Goal: Task Accomplishment & Management: Manage account settings

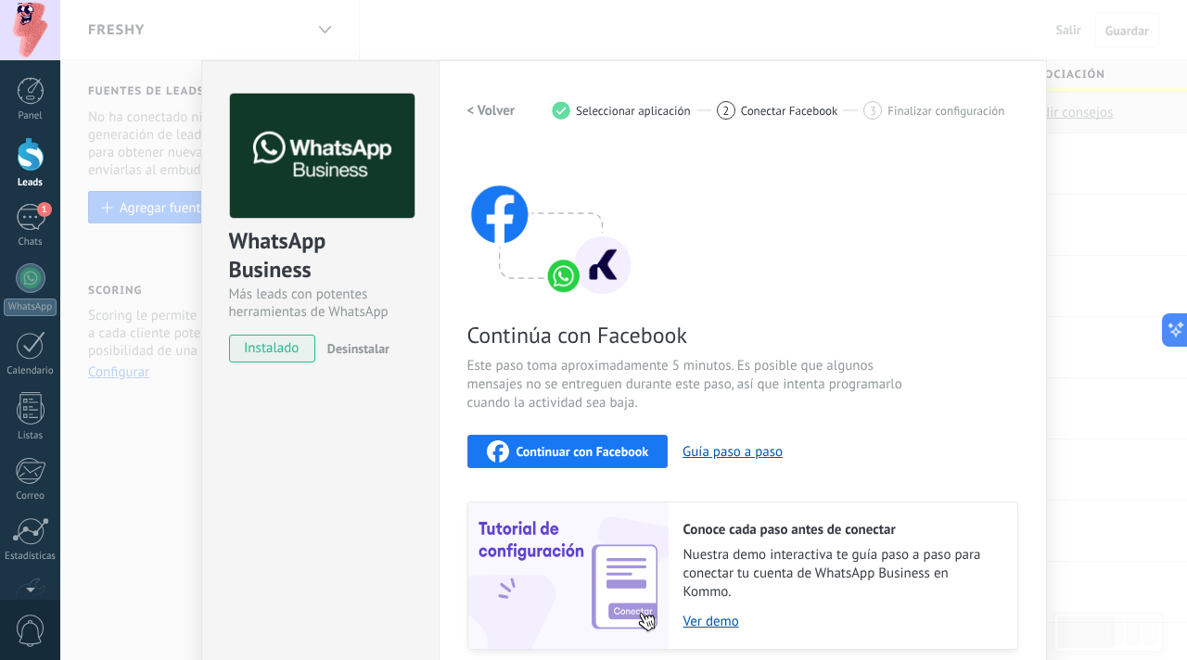
click at [510, 441] on div "Continuar con Facebook" at bounding box center [568, 452] width 162 height 22
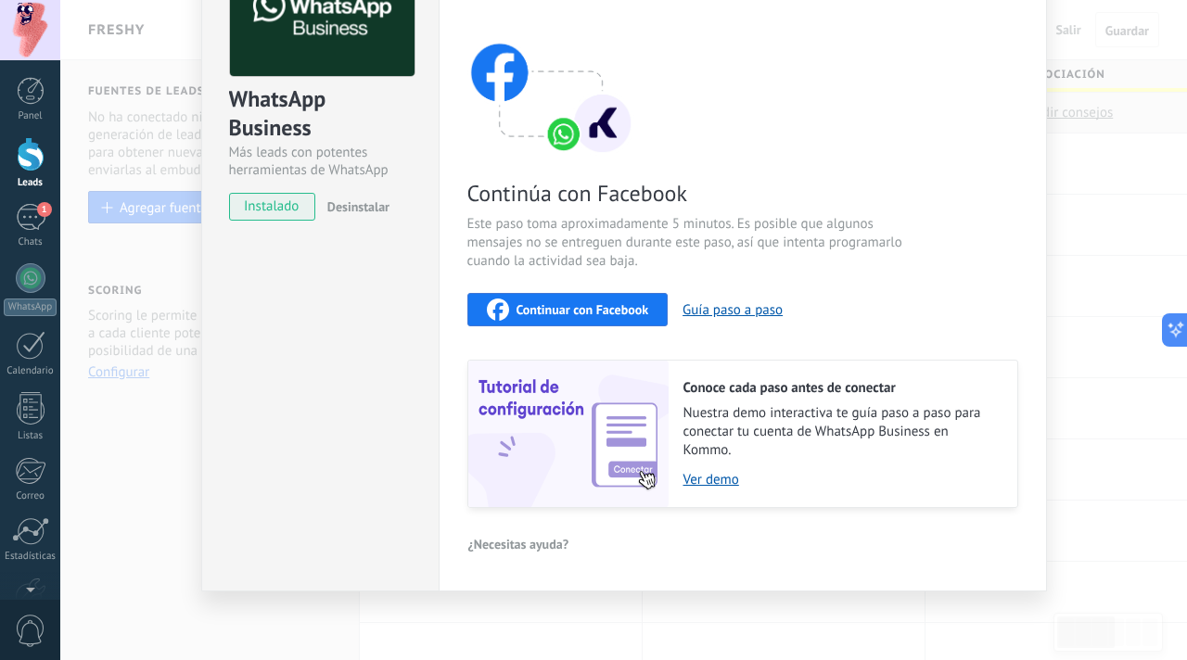
click at [1097, 336] on div "WhatsApp Business Más leads con potentes herramientas de WhatsApp instalado Des…" at bounding box center [623, 330] width 1127 height 660
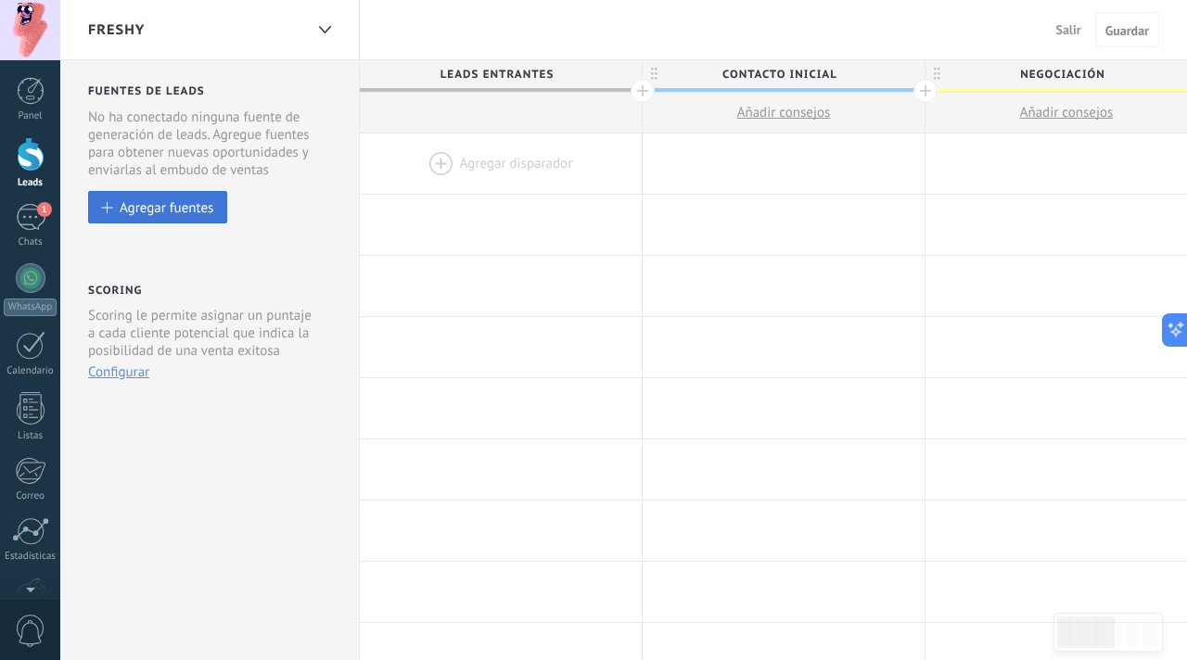
click at [181, 202] on div "Agregar fuentes" at bounding box center [167, 207] width 94 height 16
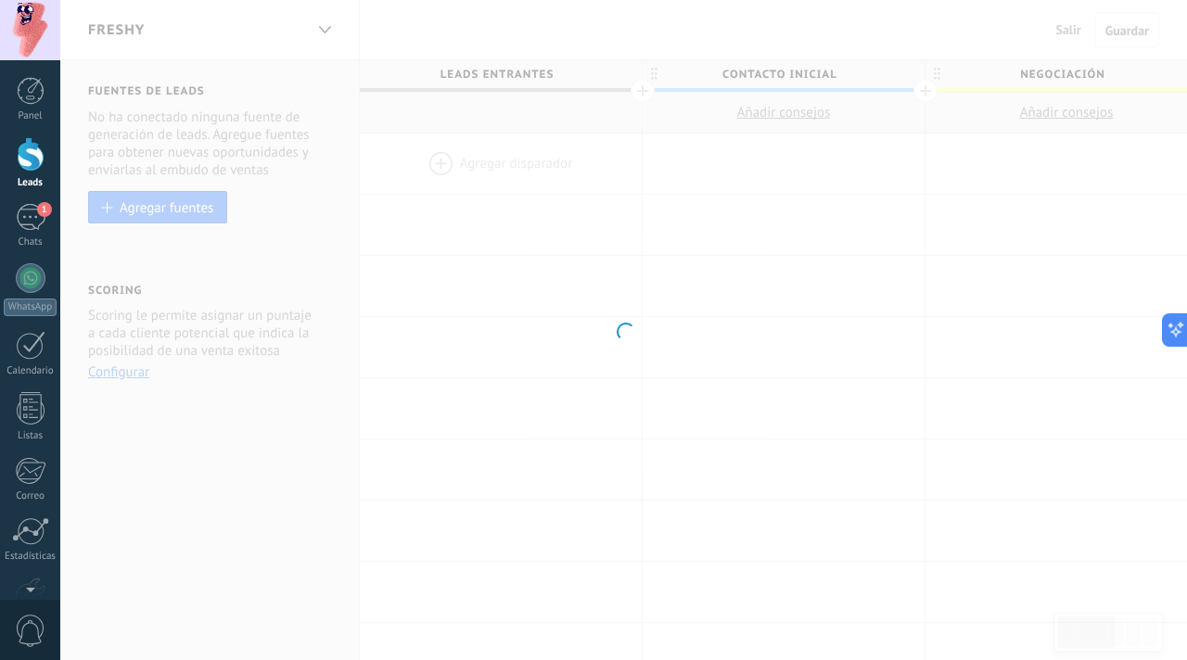
click at [847, 357] on div at bounding box center [623, 330] width 1127 height 660
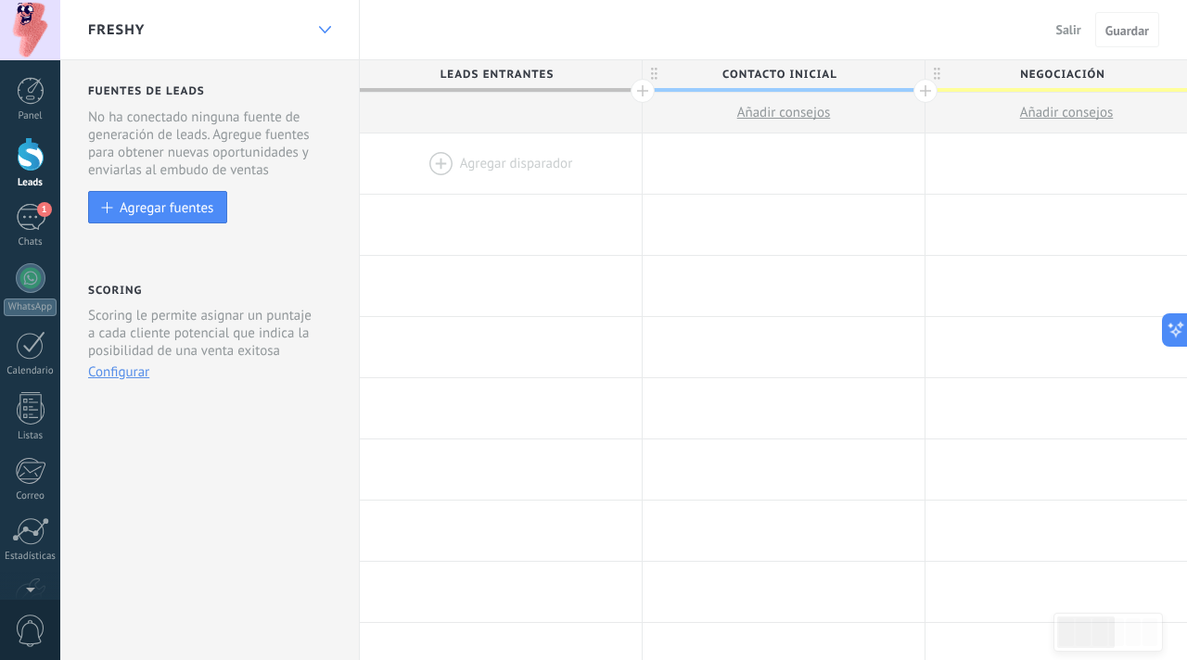
click at [324, 41] on div at bounding box center [325, 30] width 32 height 36
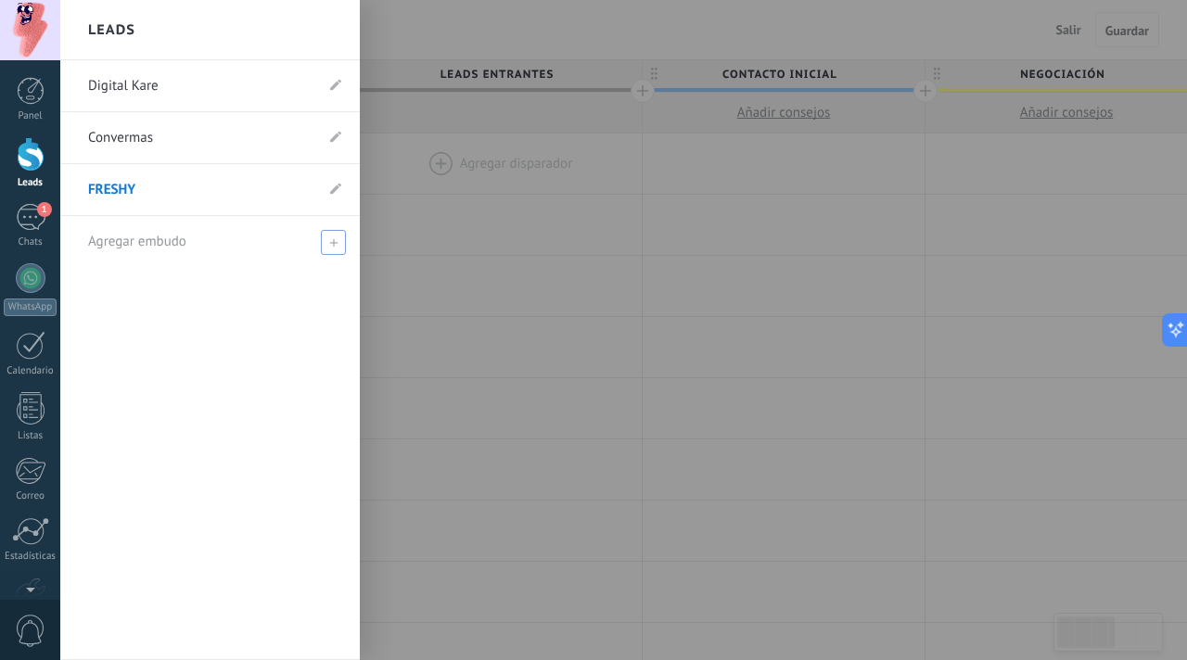
click at [188, 253] on div "Agregar embudo" at bounding box center [214, 241] width 253 height 51
click at [196, 251] on input "text" at bounding box center [202, 242] width 228 height 30
type input "****"
click at [334, 240] on span at bounding box center [335, 242] width 17 height 13
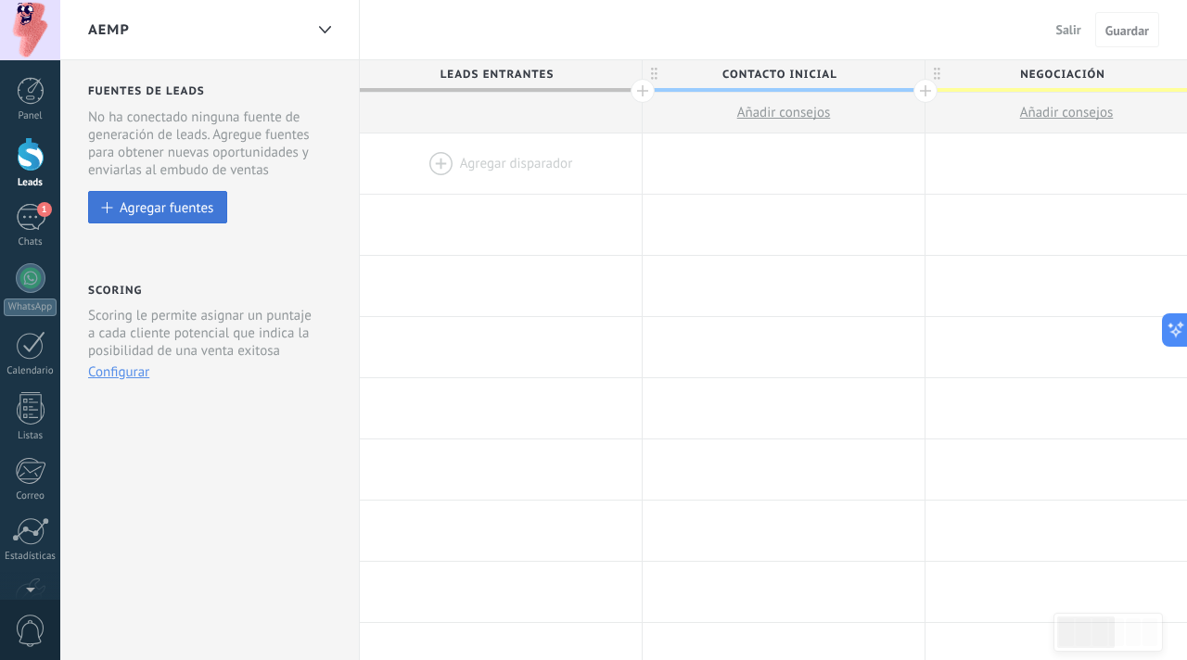
click at [202, 217] on button "Agregar fuentes" at bounding box center [157, 207] width 139 height 32
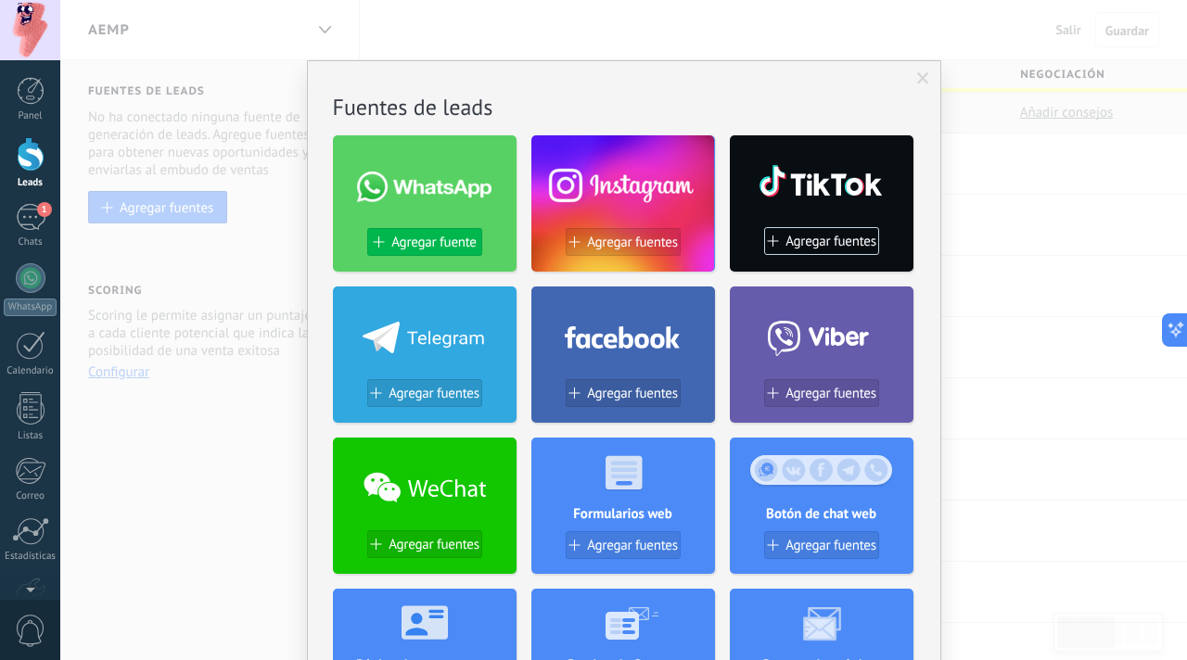
click at [439, 249] on span "Agregar fuente" at bounding box center [433, 243] width 84 height 16
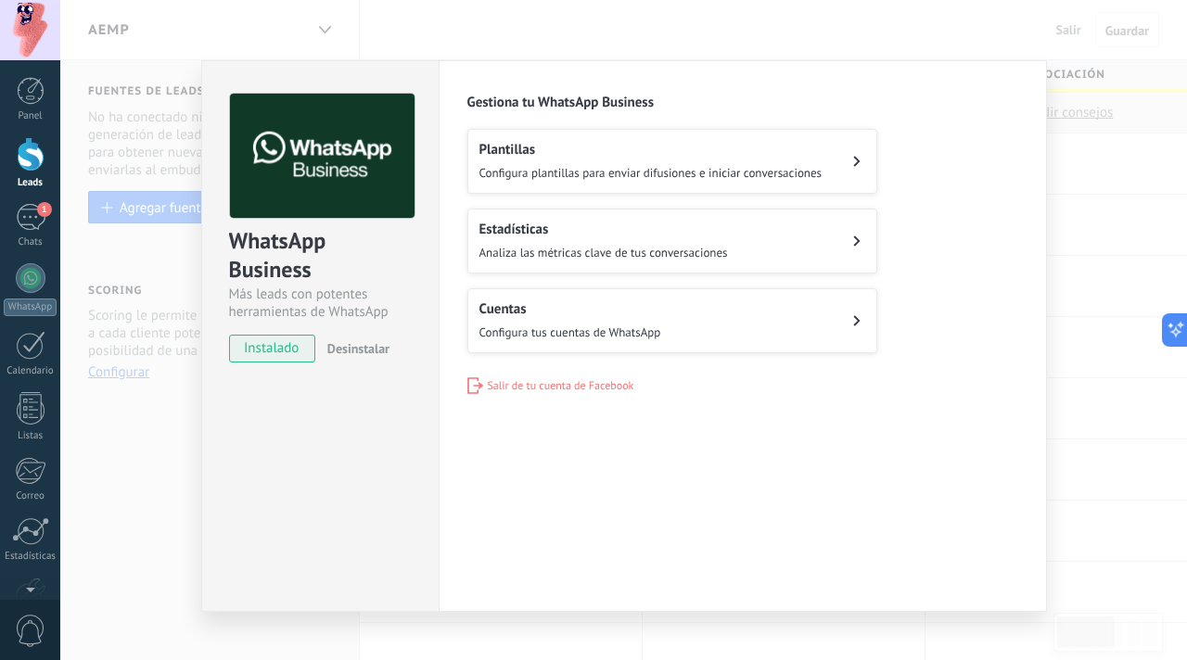
click at [529, 306] on h2 "Cuentas" at bounding box center [571, 310] width 182 height 18
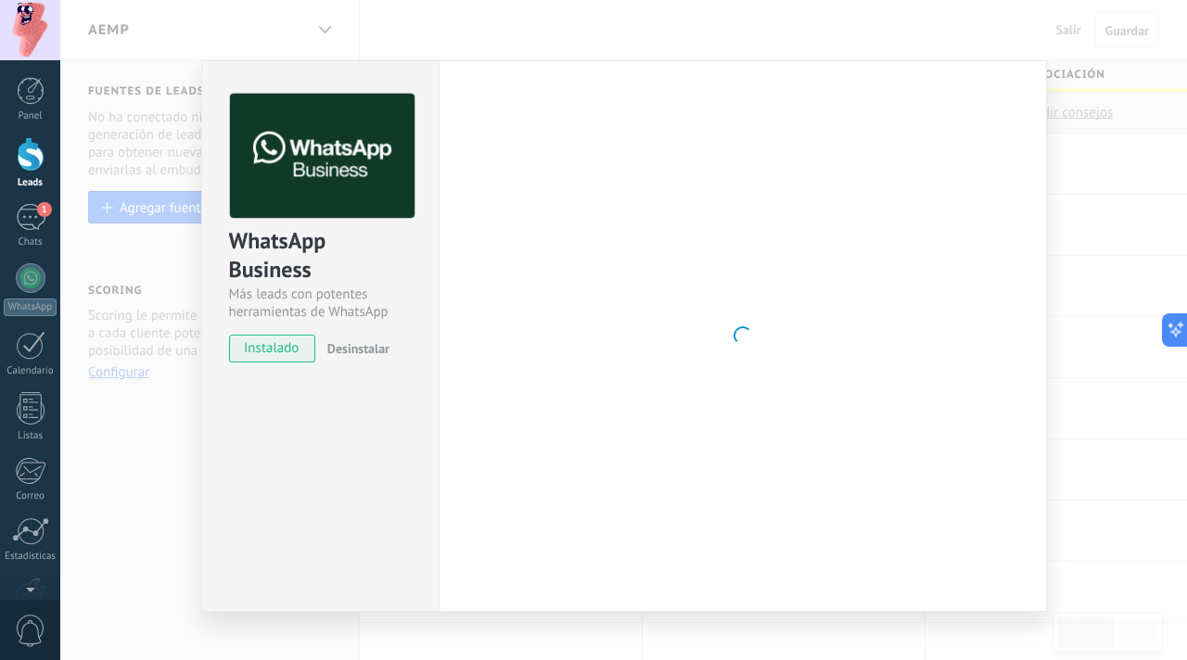
click at [714, 232] on div at bounding box center [742, 336] width 551 height 485
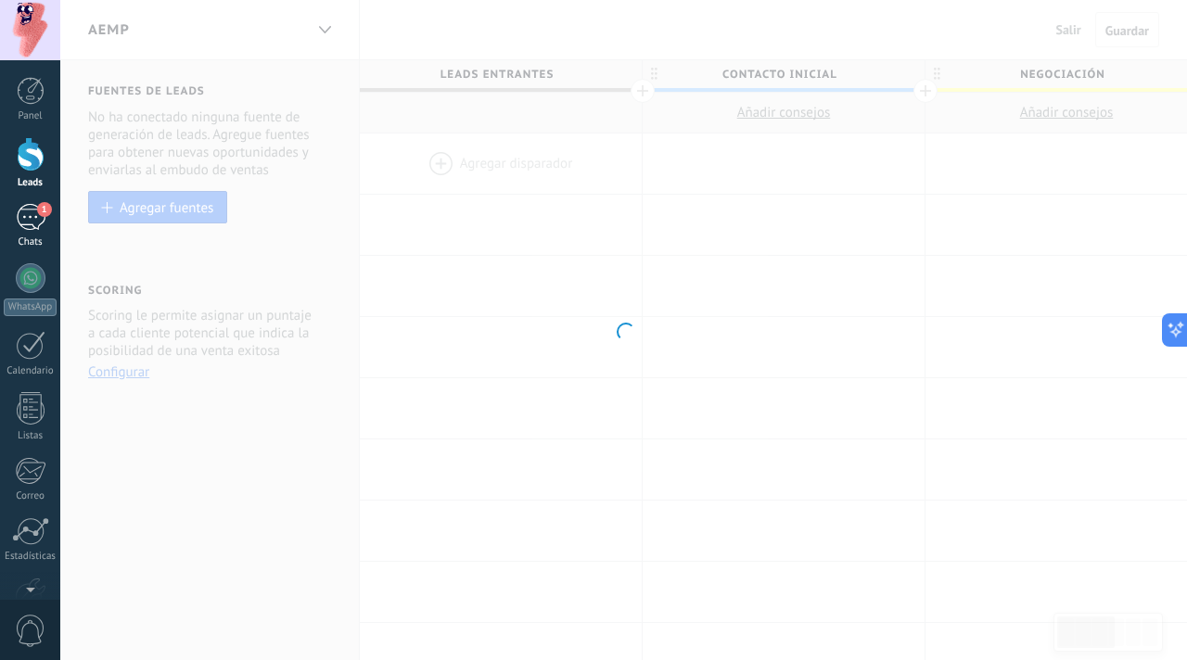
click at [37, 223] on div "1" at bounding box center [31, 217] width 30 height 27
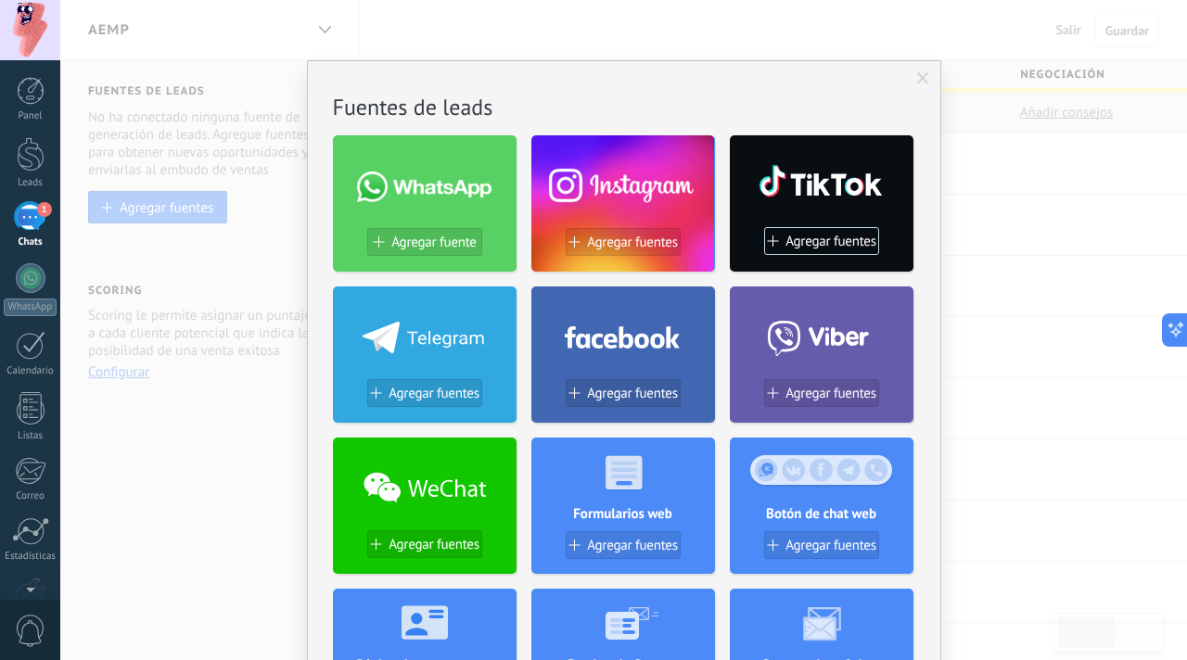
scroll to position [488, 0]
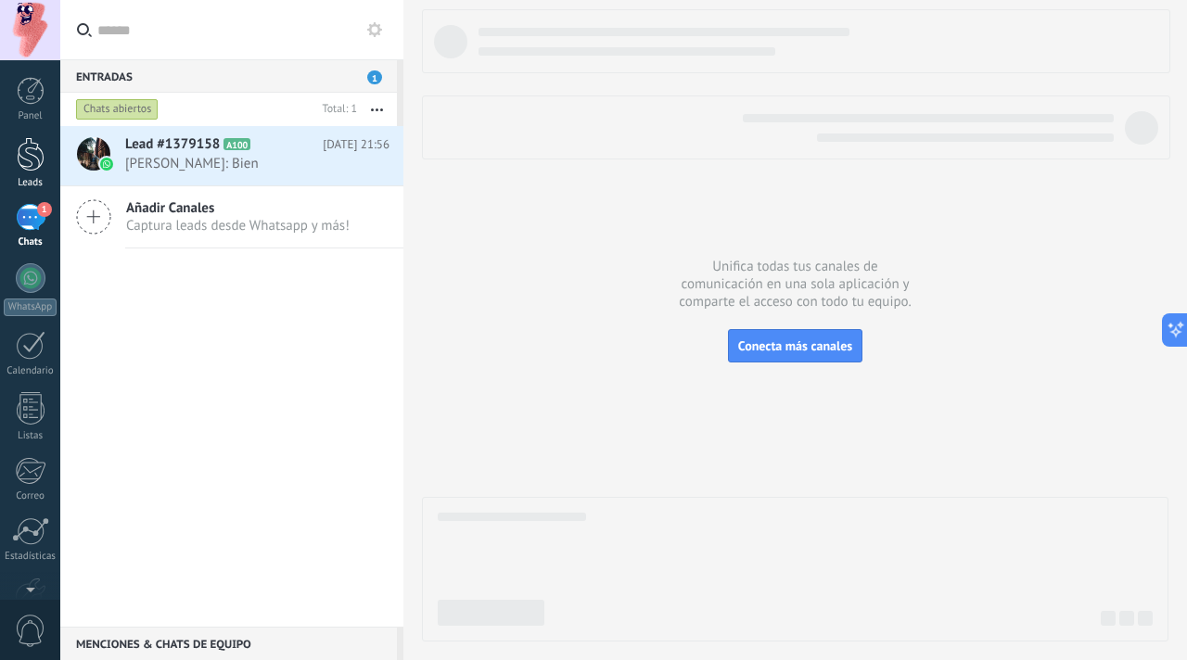
click at [35, 167] on div at bounding box center [31, 154] width 28 height 34
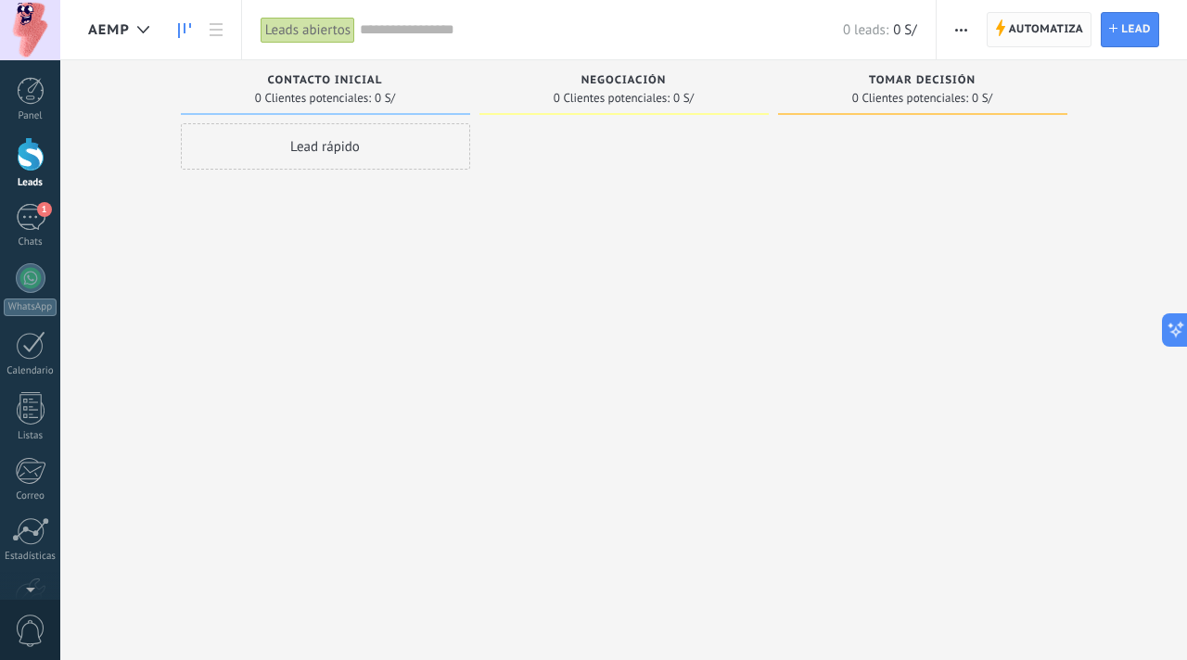
click at [1012, 39] on span "Automatiza" at bounding box center [1046, 29] width 75 height 33
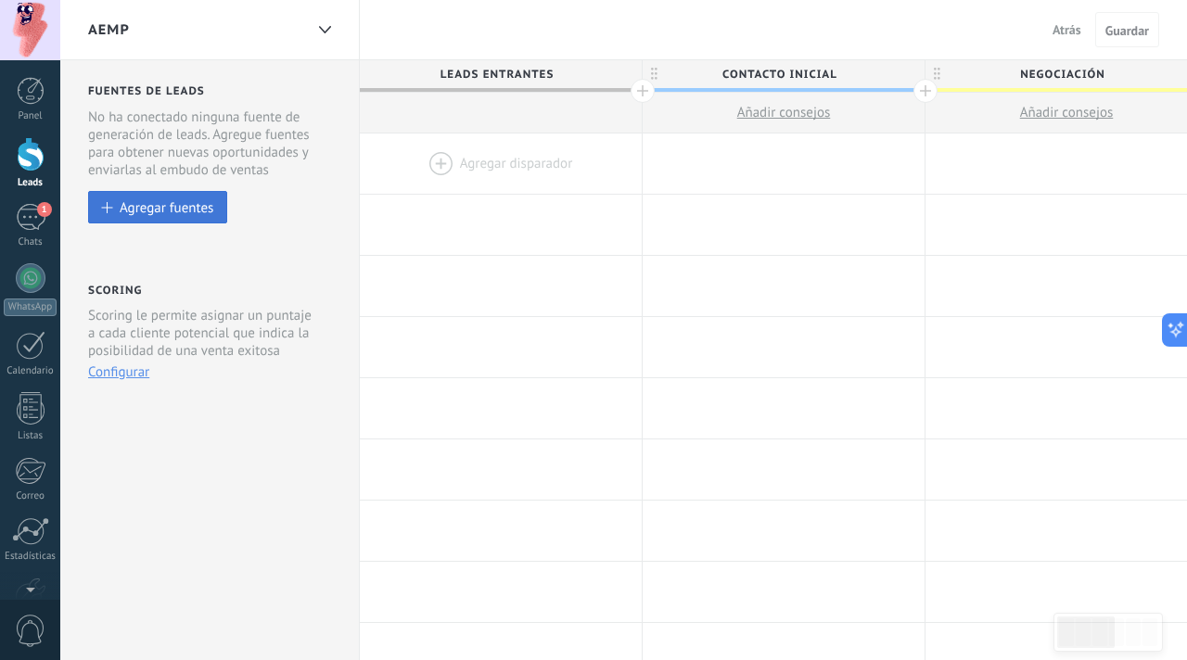
click at [199, 221] on button "Agregar fuentes" at bounding box center [157, 207] width 139 height 32
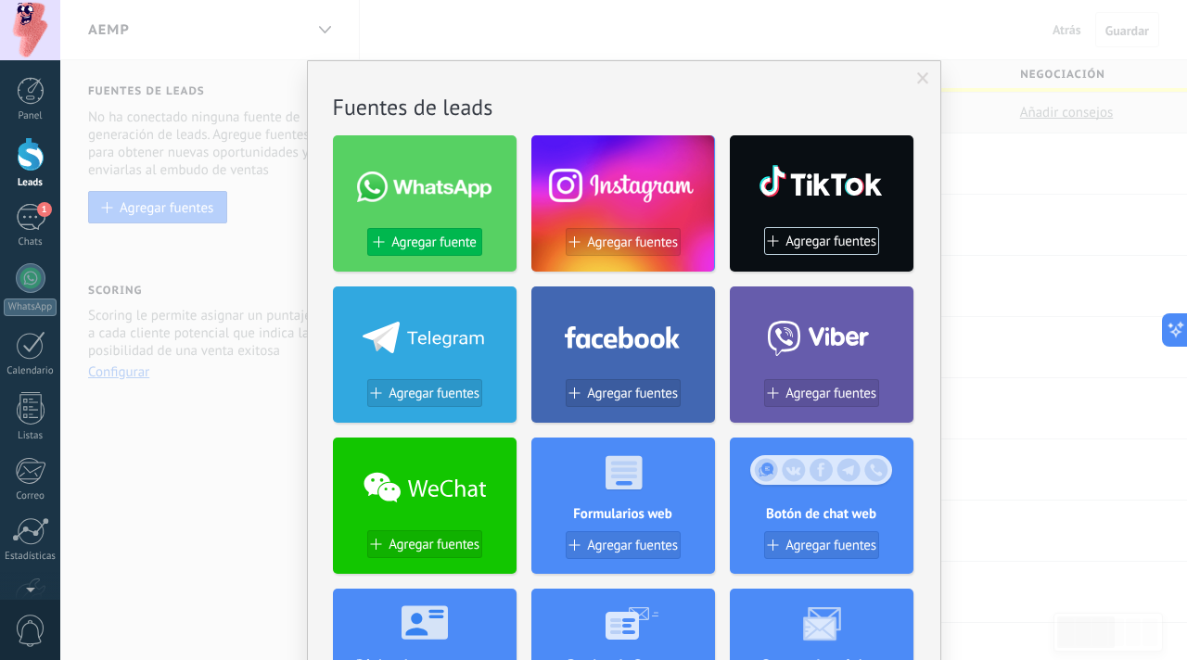
click at [462, 250] on button "Agregar fuente" at bounding box center [424, 242] width 115 height 28
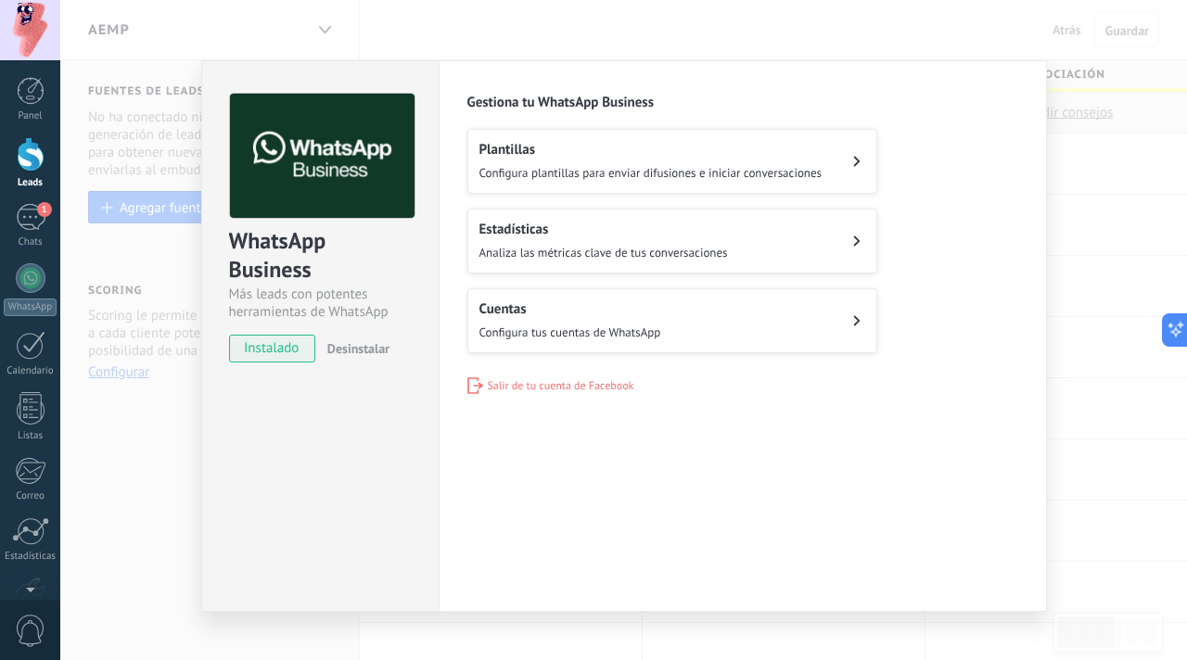
click at [524, 309] on h2 "Cuentas" at bounding box center [571, 310] width 182 height 18
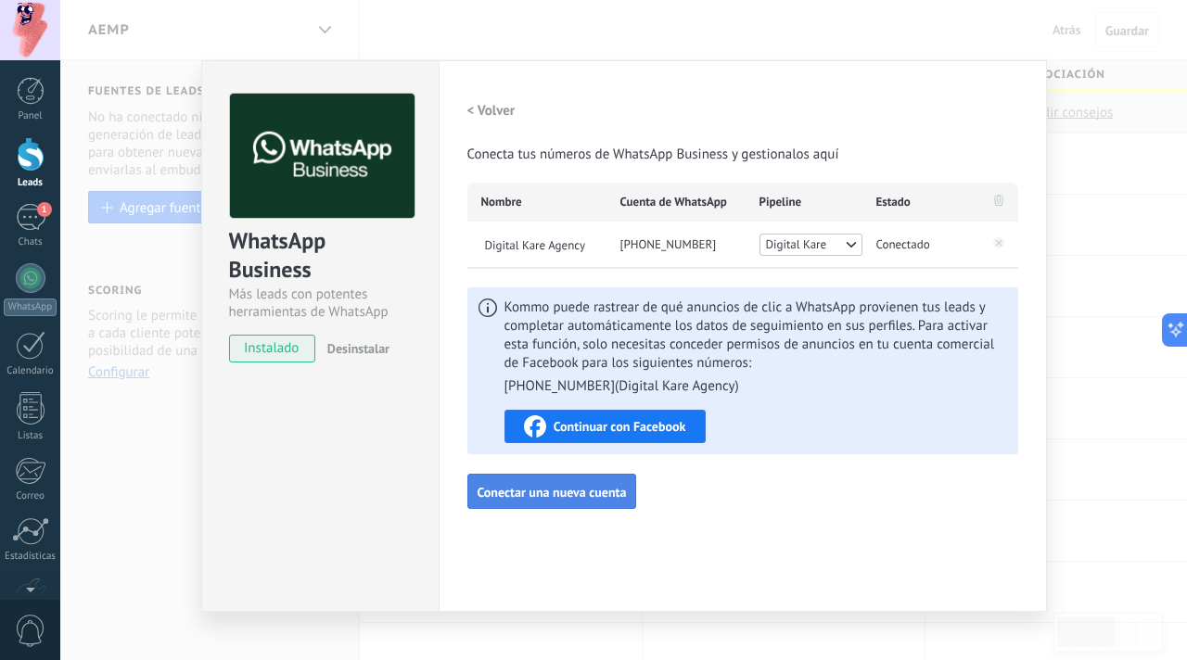
click at [503, 494] on span "Conectar una nueva cuenta" at bounding box center [552, 492] width 149 height 13
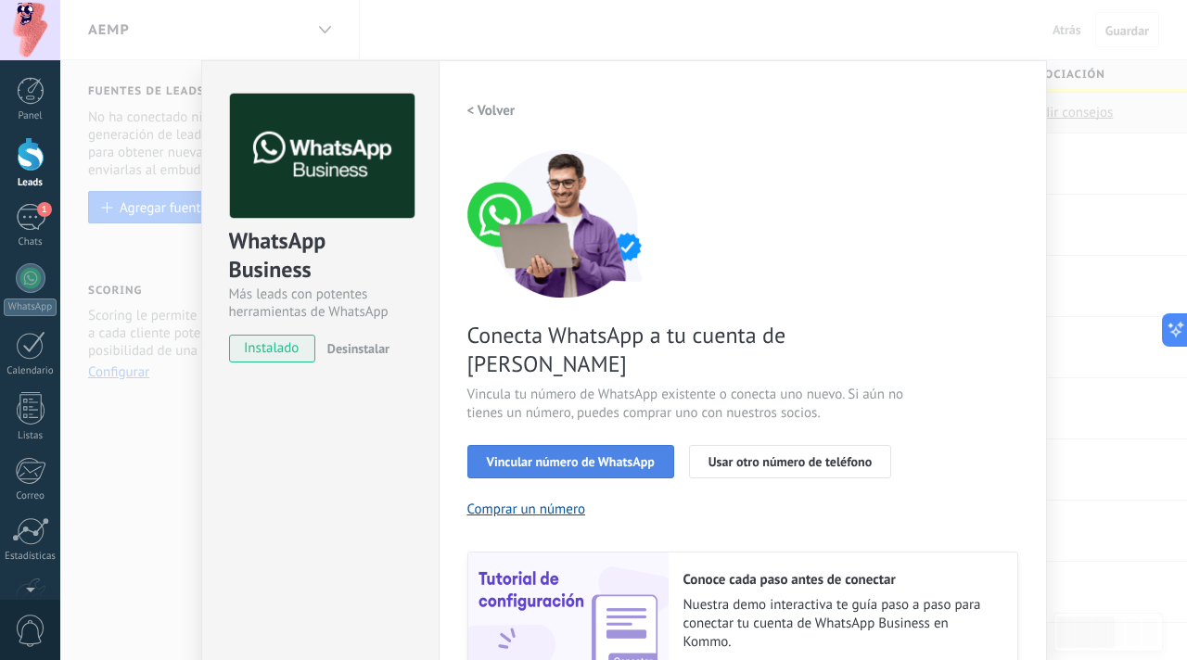
click at [525, 445] on button "Vincular número de WhatsApp" at bounding box center [570, 461] width 207 height 33
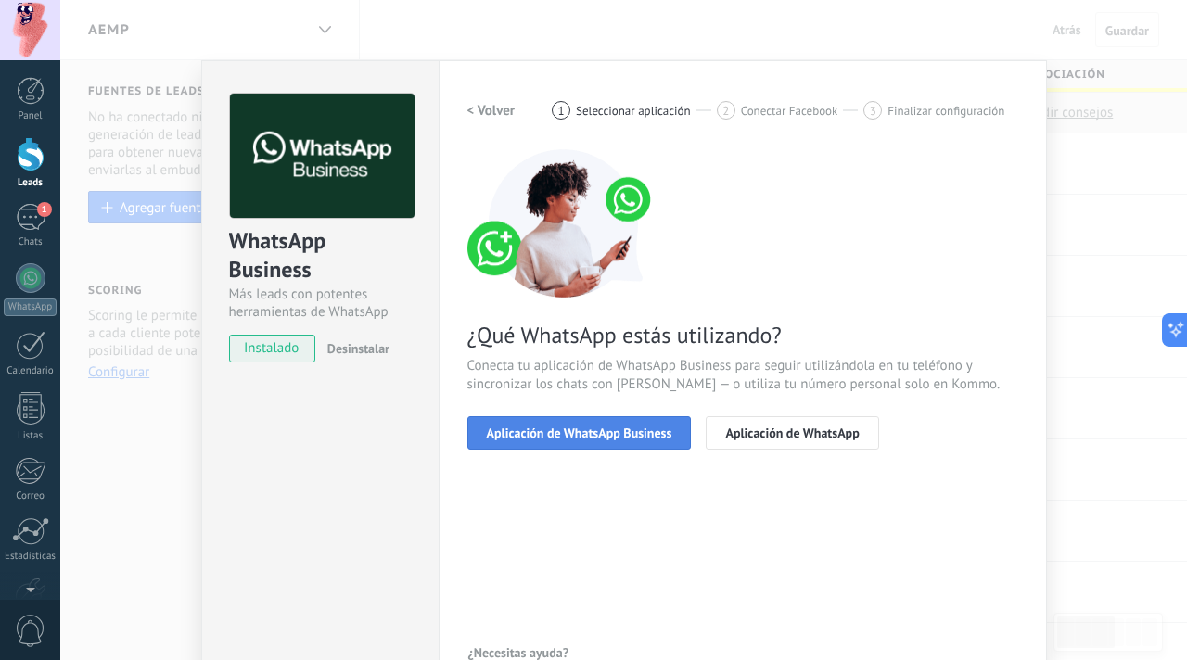
click at [584, 448] on button "Aplicación de WhatsApp Business" at bounding box center [579, 432] width 224 height 33
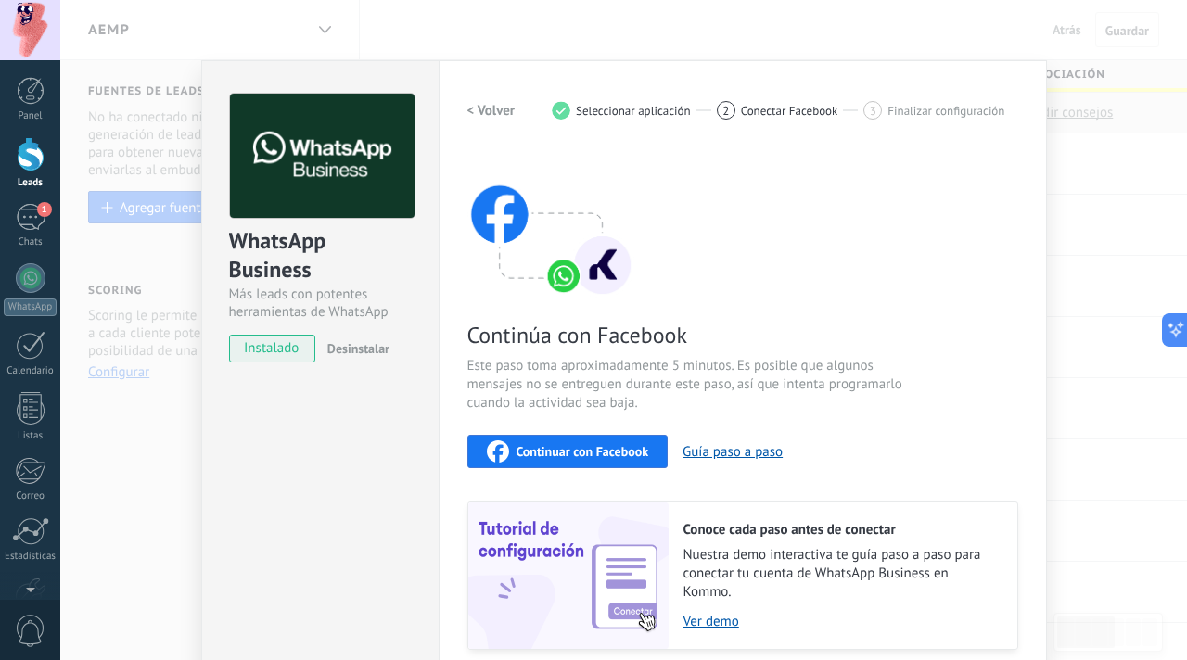
click at [599, 445] on span "Continuar con Facebook" at bounding box center [583, 451] width 133 height 13
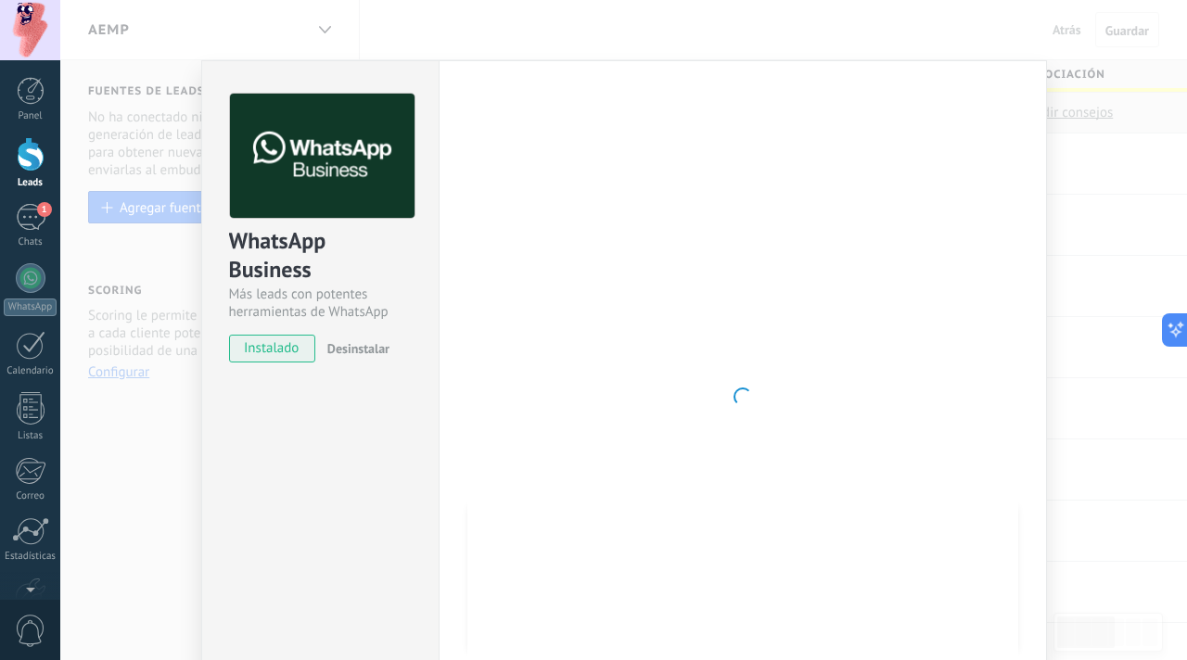
click at [1066, 213] on div "WhatsApp Business Más leads con potentes herramientas de WhatsApp instalado Des…" at bounding box center [623, 330] width 1127 height 660
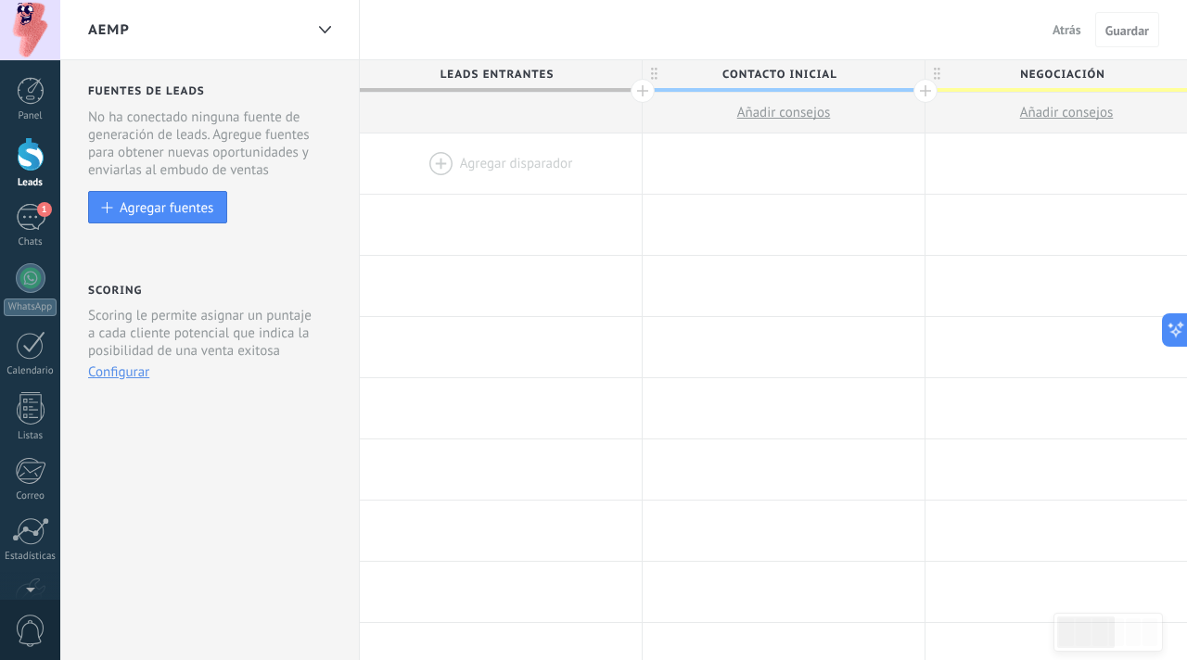
click at [1066, 213] on div at bounding box center [623, 330] width 1127 height 660
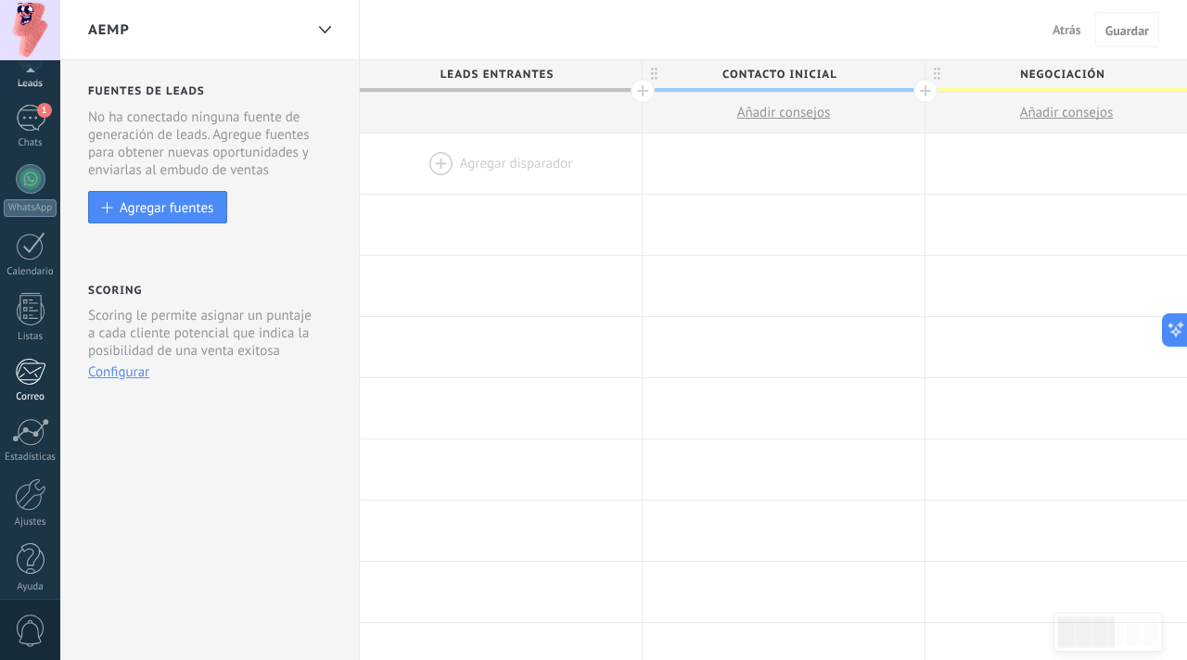
scroll to position [111, 0]
click at [18, 492] on div at bounding box center [31, 483] width 32 height 32
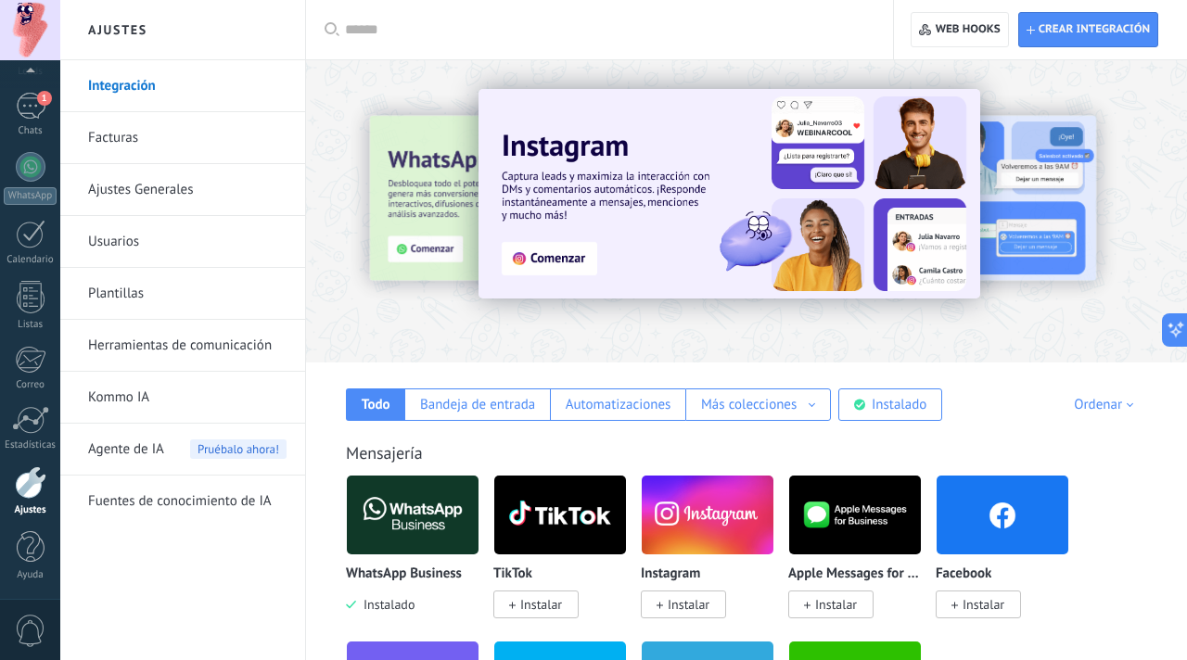
click at [202, 248] on link "Usuarios" at bounding box center [187, 242] width 198 height 52
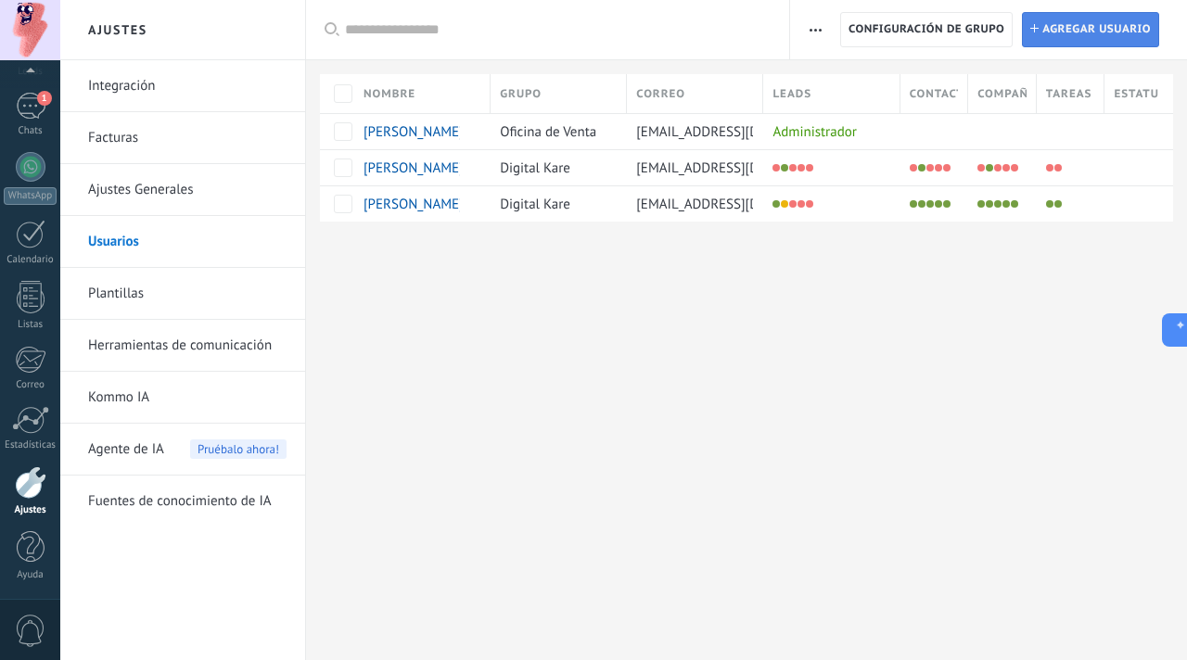
click at [1063, 47] on link "Instalar Agregar usuario" at bounding box center [1090, 29] width 137 height 35
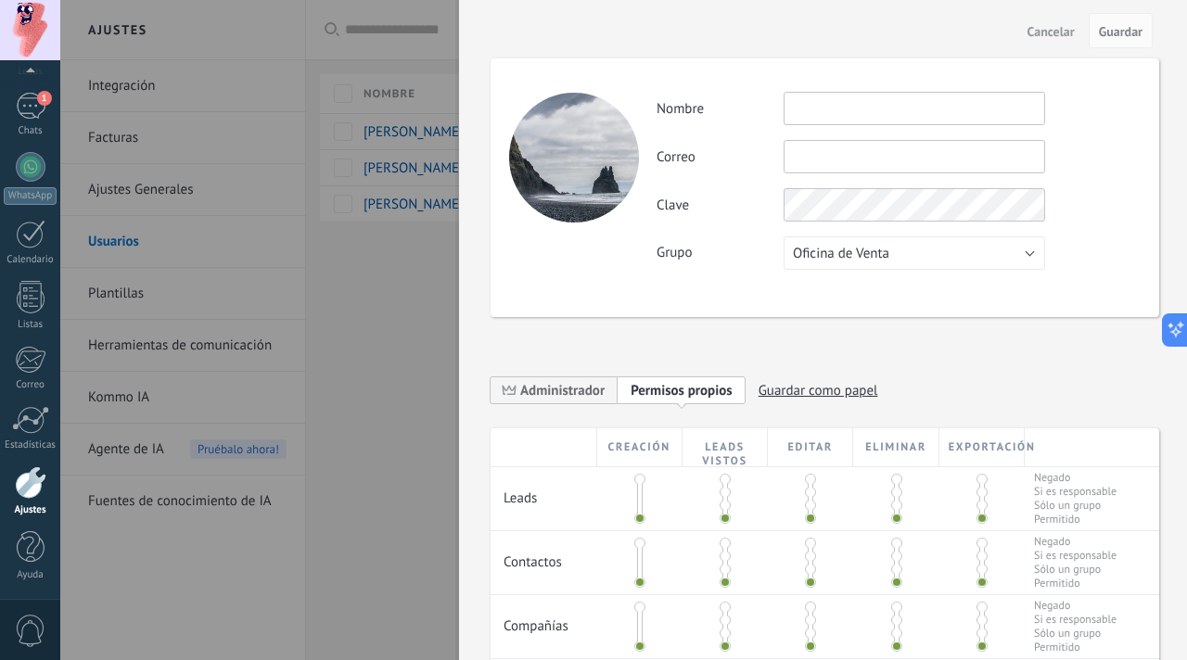
click at [1066, 44] on button "Cancelar" at bounding box center [1051, 31] width 62 height 30
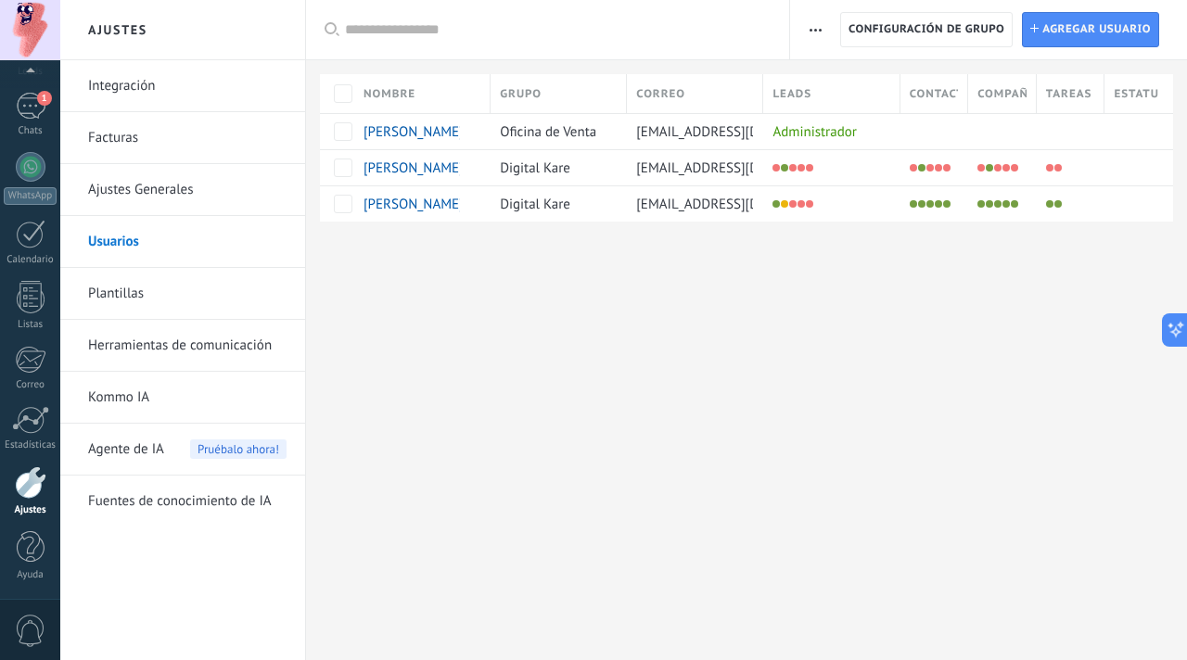
click at [1066, 44] on span "Agregar usuario" at bounding box center [1096, 29] width 109 height 33
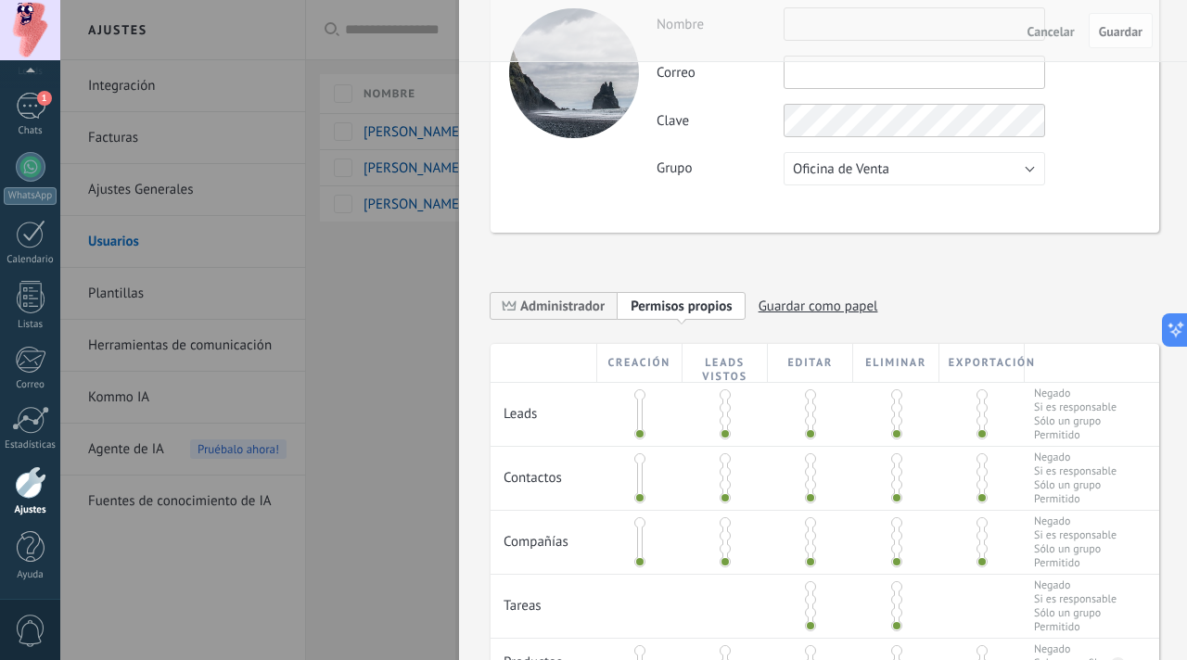
scroll to position [92, 0]
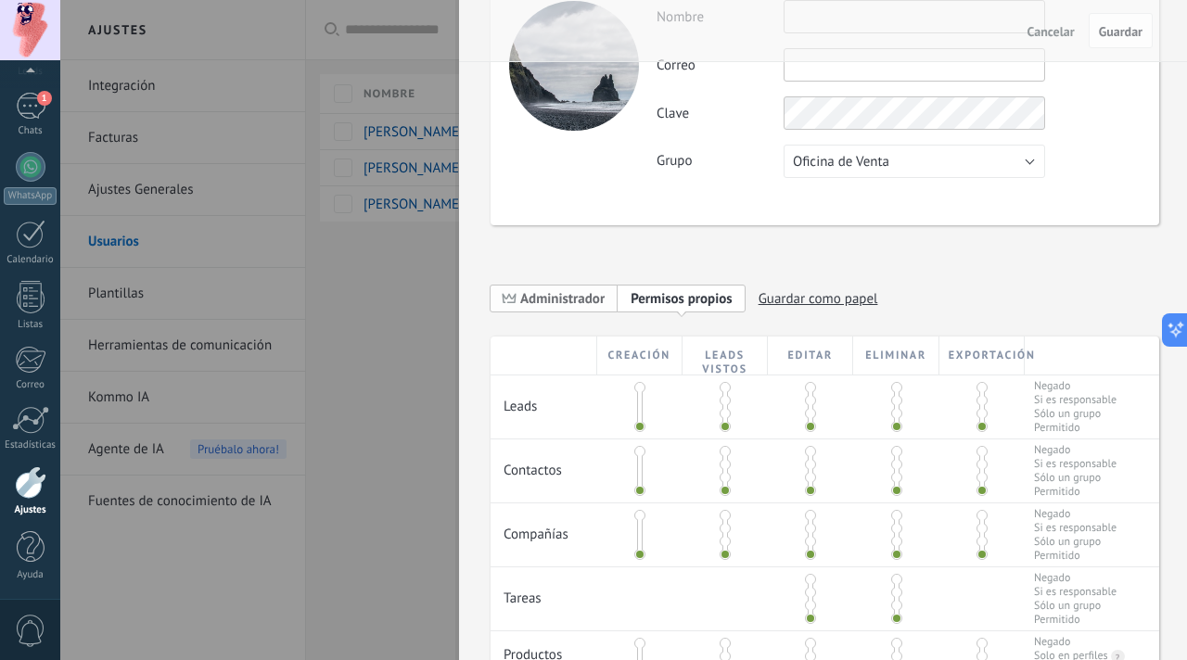
click at [590, 303] on span "Administrador" at bounding box center [562, 299] width 84 height 18
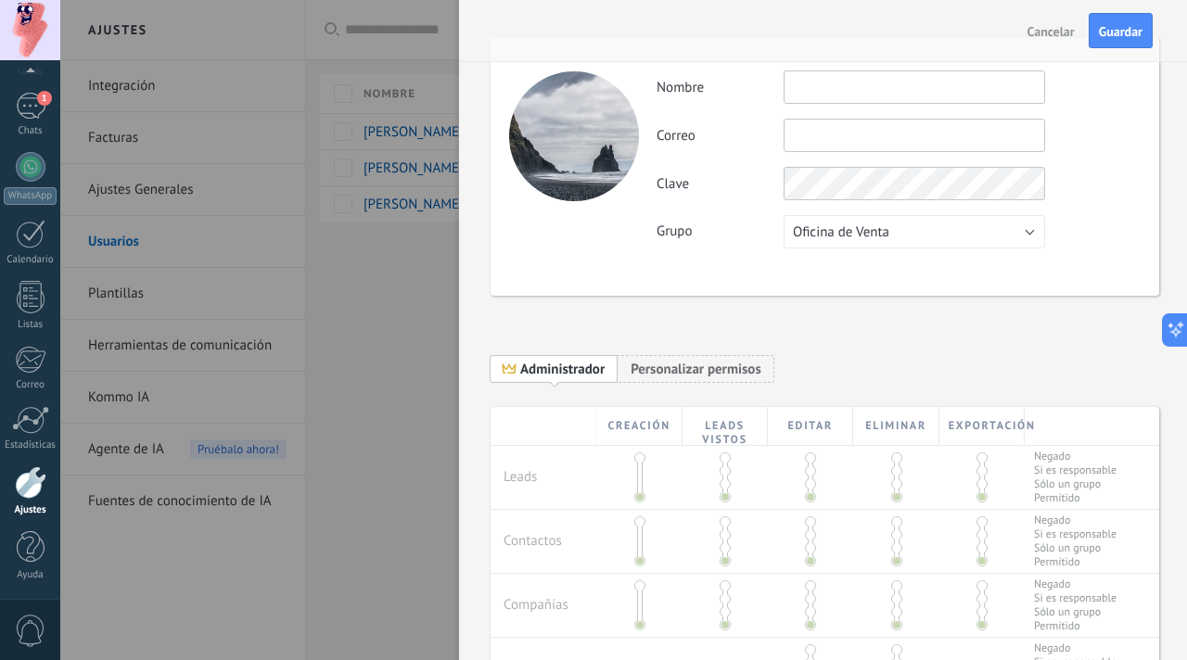
scroll to position [0, 0]
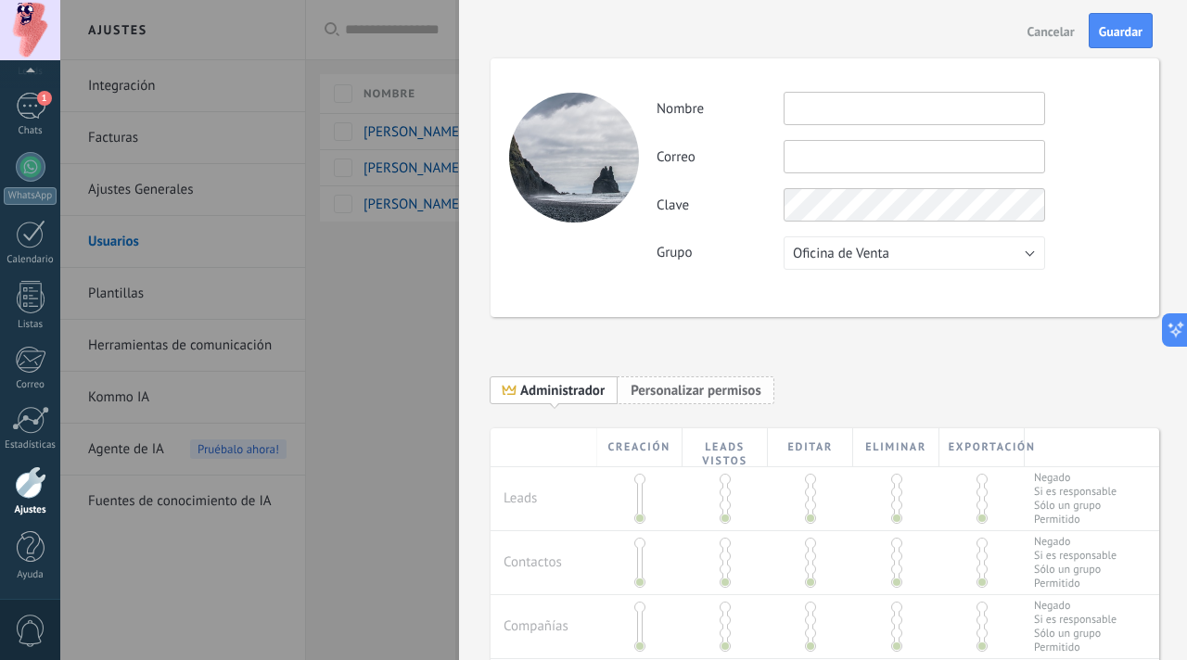
click at [723, 385] on span "Personalizar permisos" at bounding box center [696, 391] width 131 height 18
click at [416, 320] on div at bounding box center [593, 330] width 1187 height 660
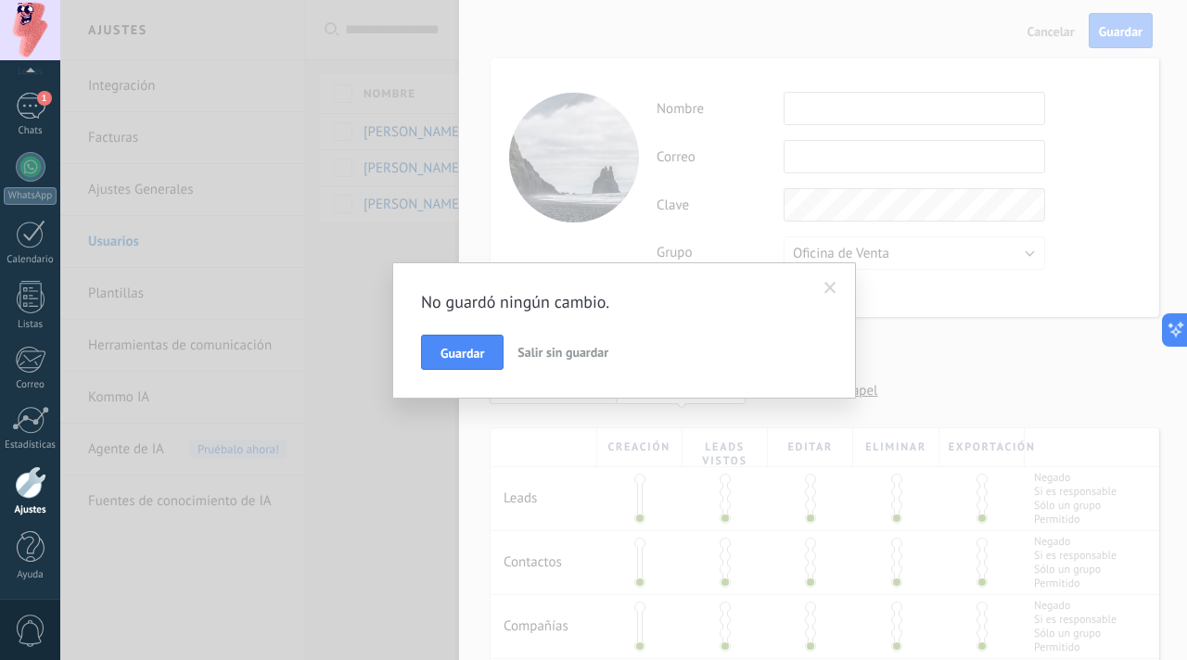
click at [527, 352] on span "Salir sin guardar" at bounding box center [563, 352] width 91 height 17
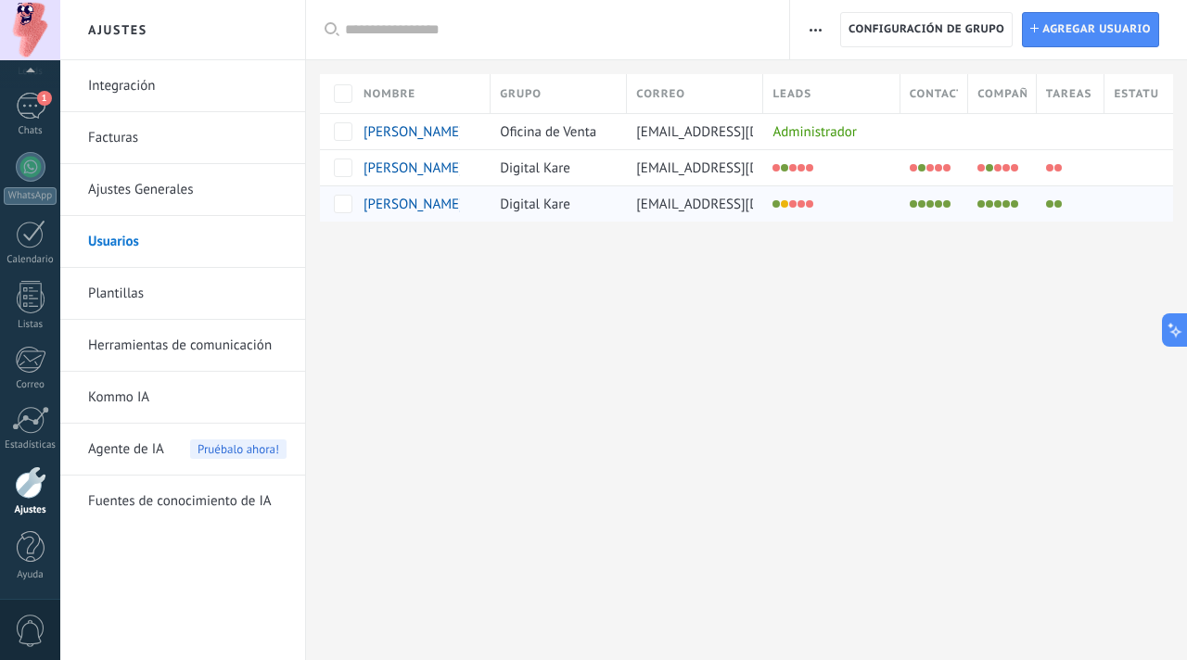
click at [405, 211] on div "[PERSON_NAME]" at bounding box center [412, 204] width 96 height 17
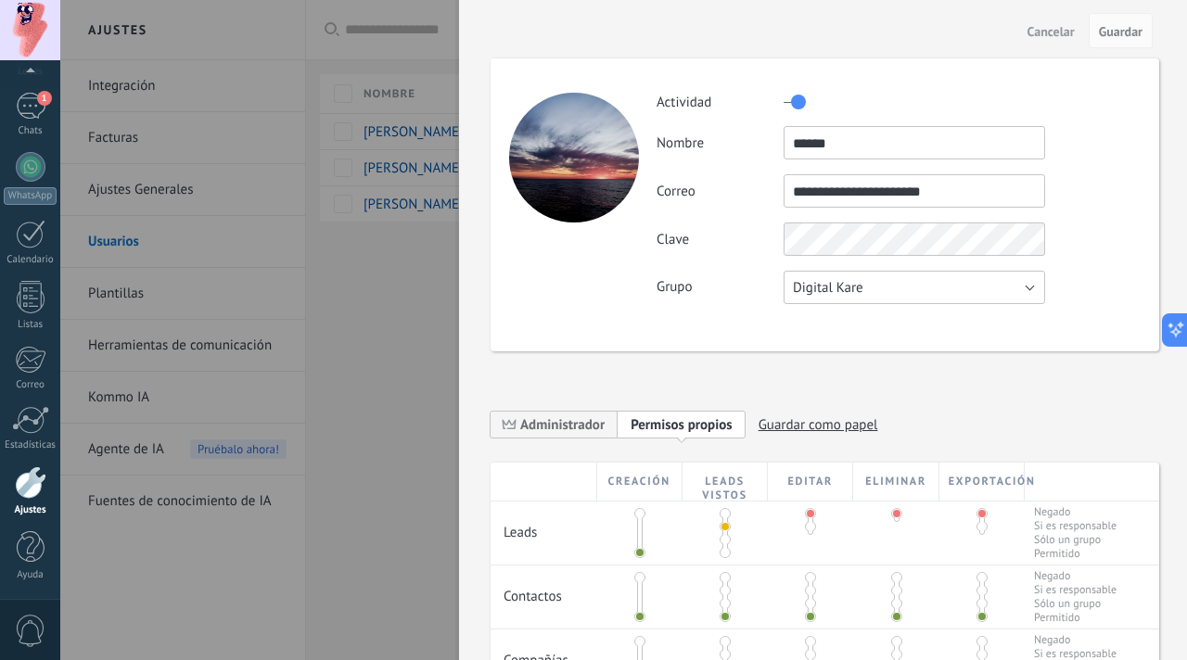
click at [830, 300] on button "Digital Kare" at bounding box center [915, 287] width 262 height 33
click at [706, 332] on div "**********" at bounding box center [825, 204] width 669 height 293
click at [987, 200] on input "**********" at bounding box center [915, 190] width 262 height 33
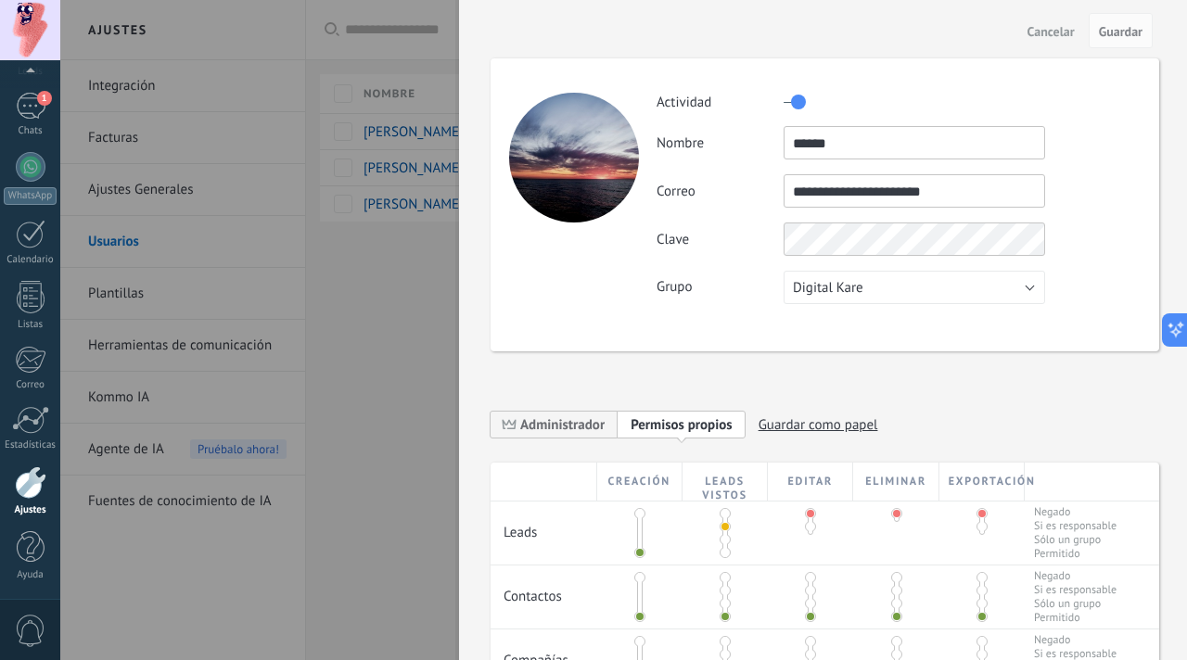
click at [1046, 39] on button "Cancelar" at bounding box center [1051, 31] width 62 height 30
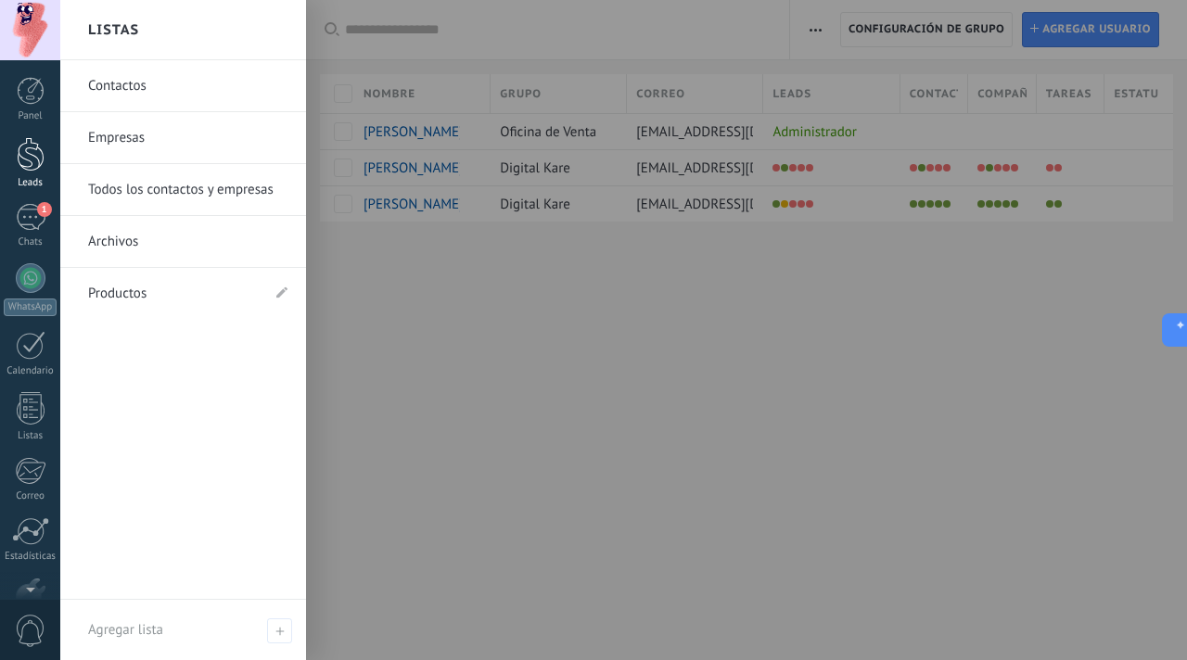
click at [25, 166] on div at bounding box center [31, 154] width 28 height 34
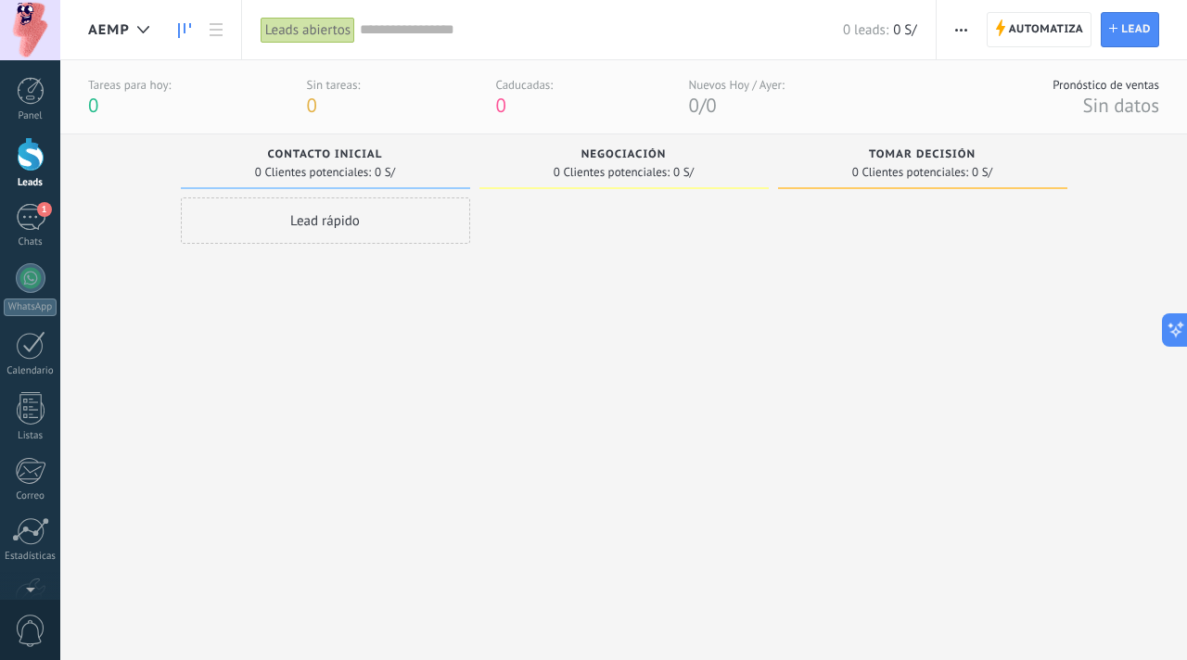
click at [45, 47] on div at bounding box center [30, 30] width 60 height 60
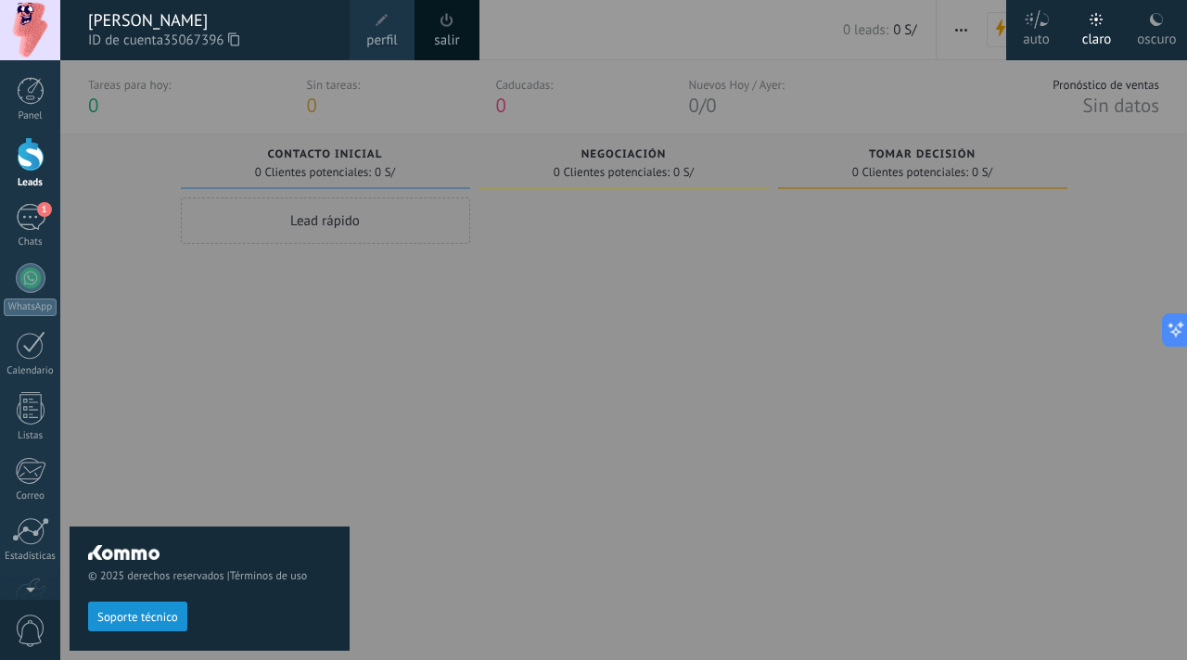
click at [513, 304] on div at bounding box center [653, 330] width 1187 height 660
